Goal: Obtain resource: Download file/media

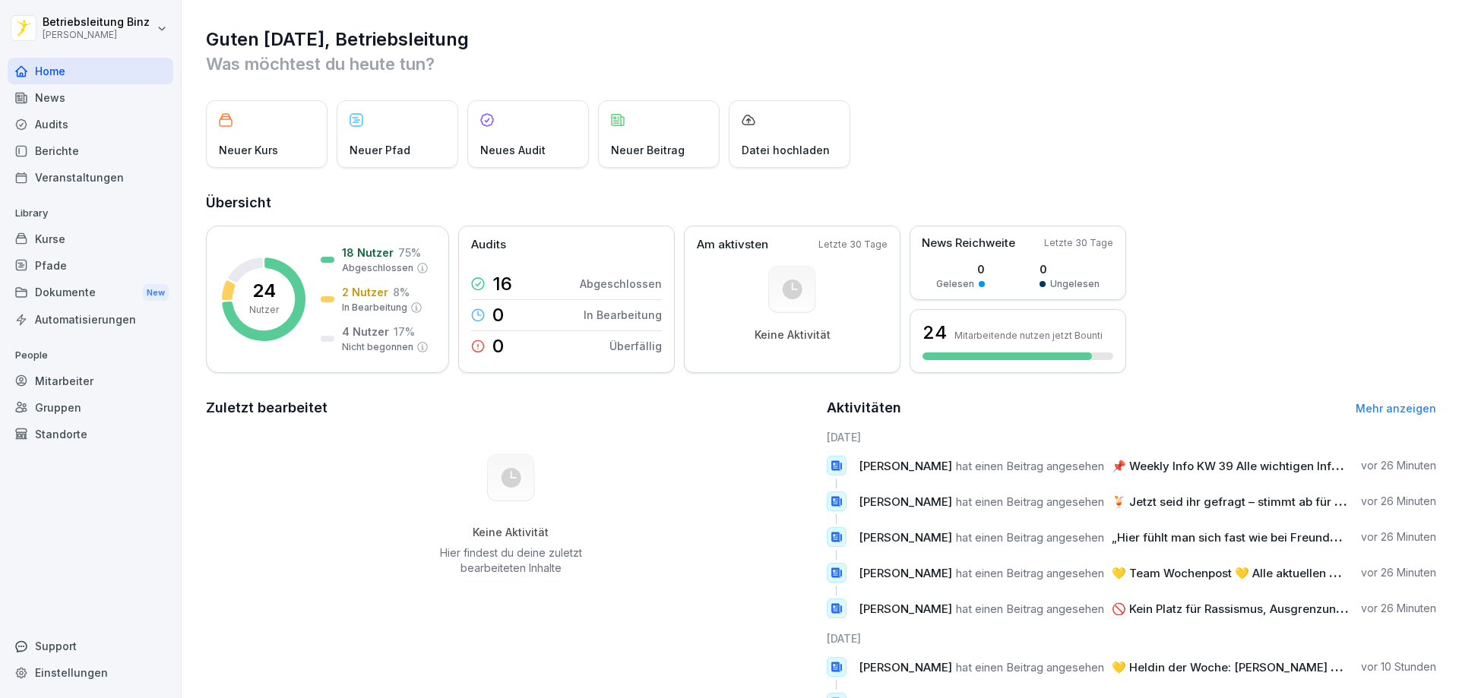
click at [43, 99] on div "News" at bounding box center [91, 97] width 166 height 27
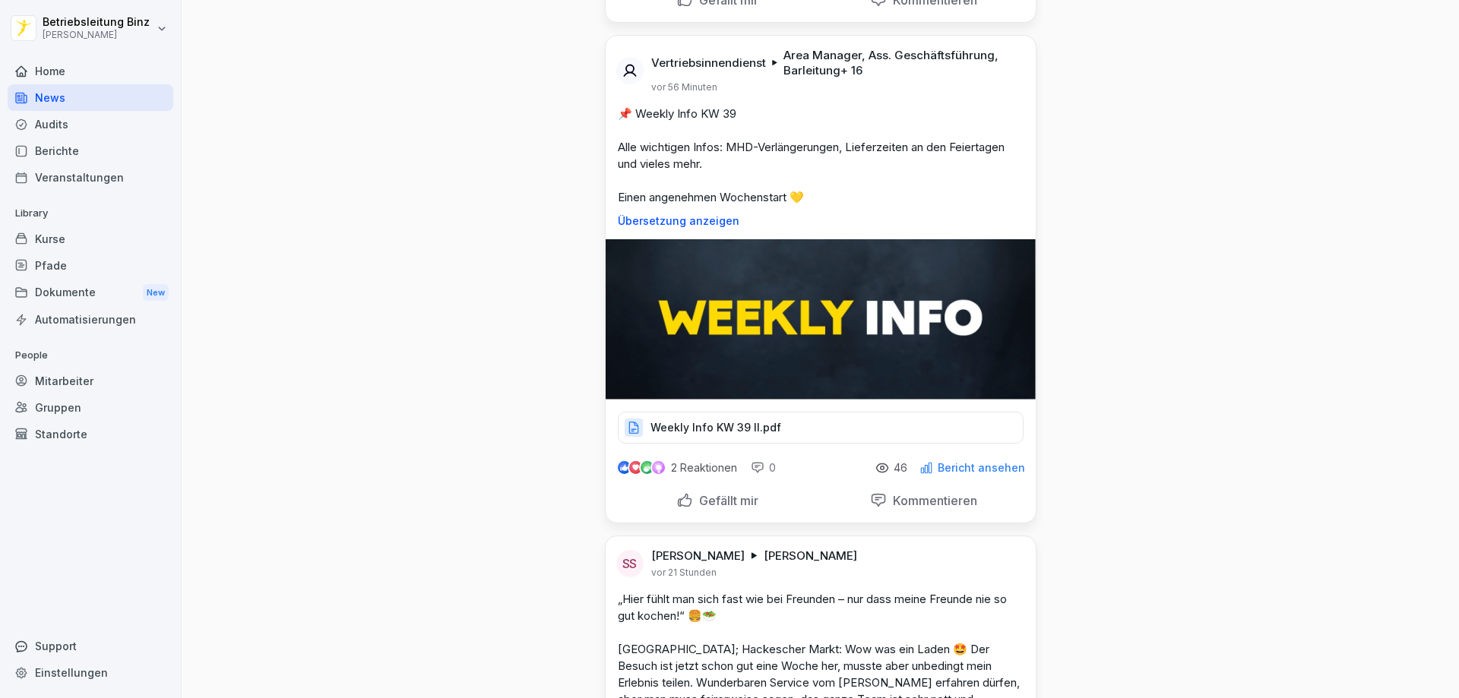
scroll to position [532, 0]
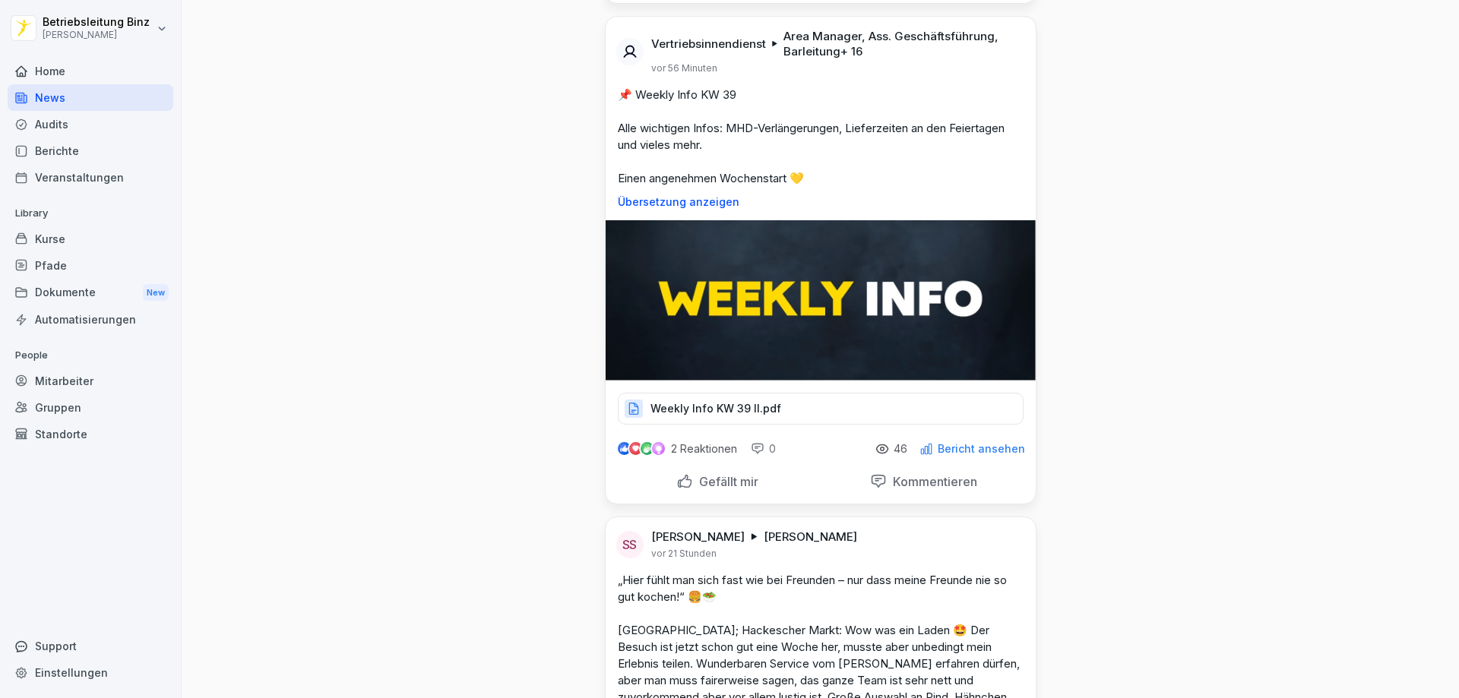
click at [728, 406] on p "Weekly Info KW 39 II.pdf" at bounding box center [716, 408] width 131 height 15
